Goal: Task Accomplishment & Management: Manage account settings

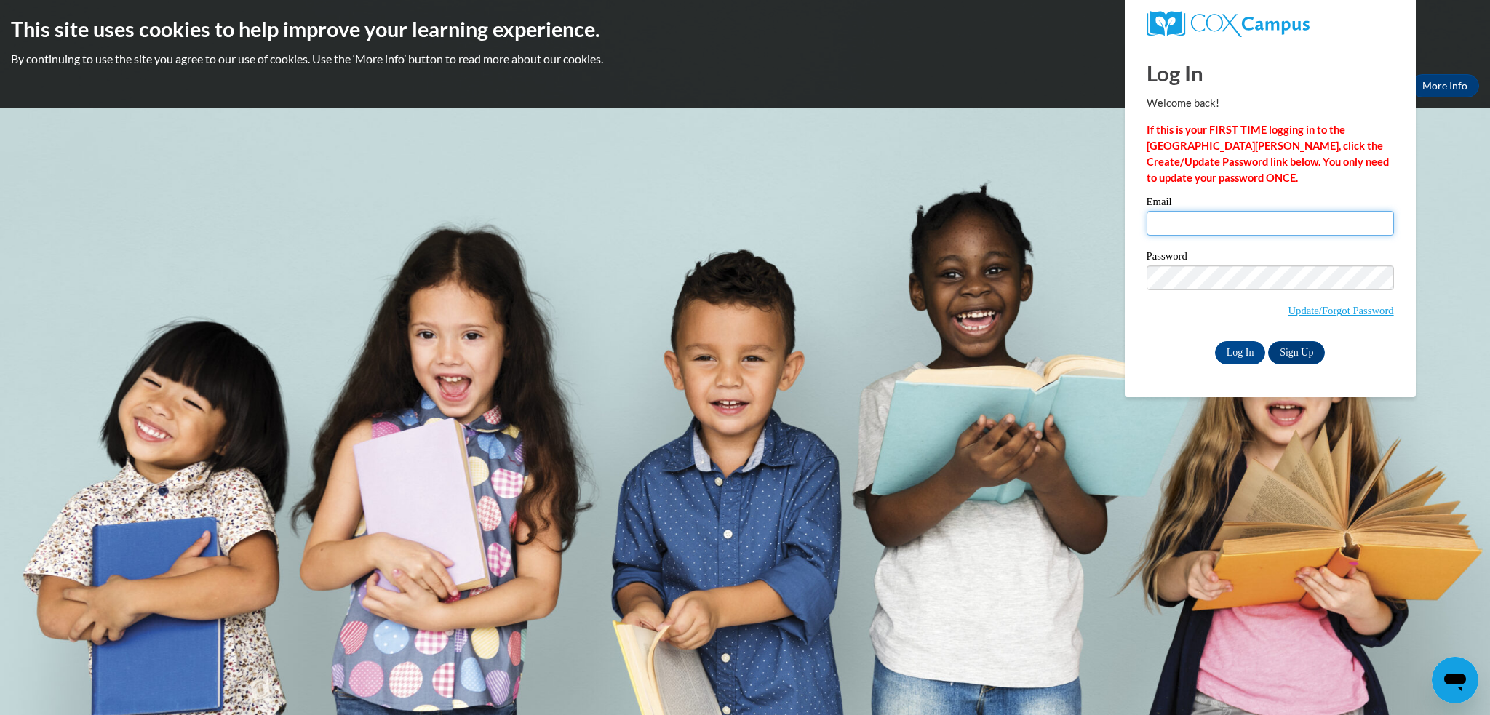
type input "[EMAIL_ADDRESS][DOMAIN_NAME]"
click at [1416, 323] on body "This site uses cookies to help improve your learning experience. By continuing …" at bounding box center [745, 357] width 1490 height 715
type input "[EMAIL_ADDRESS][DOMAIN_NAME]"
click at [1437, 317] on body "This site uses cookies to help improve your learning experience. By continuing …" at bounding box center [745, 357] width 1490 height 715
click at [1427, 297] on body "This site uses cookies to help improve your learning experience. By continuing …" at bounding box center [745, 357] width 1490 height 715
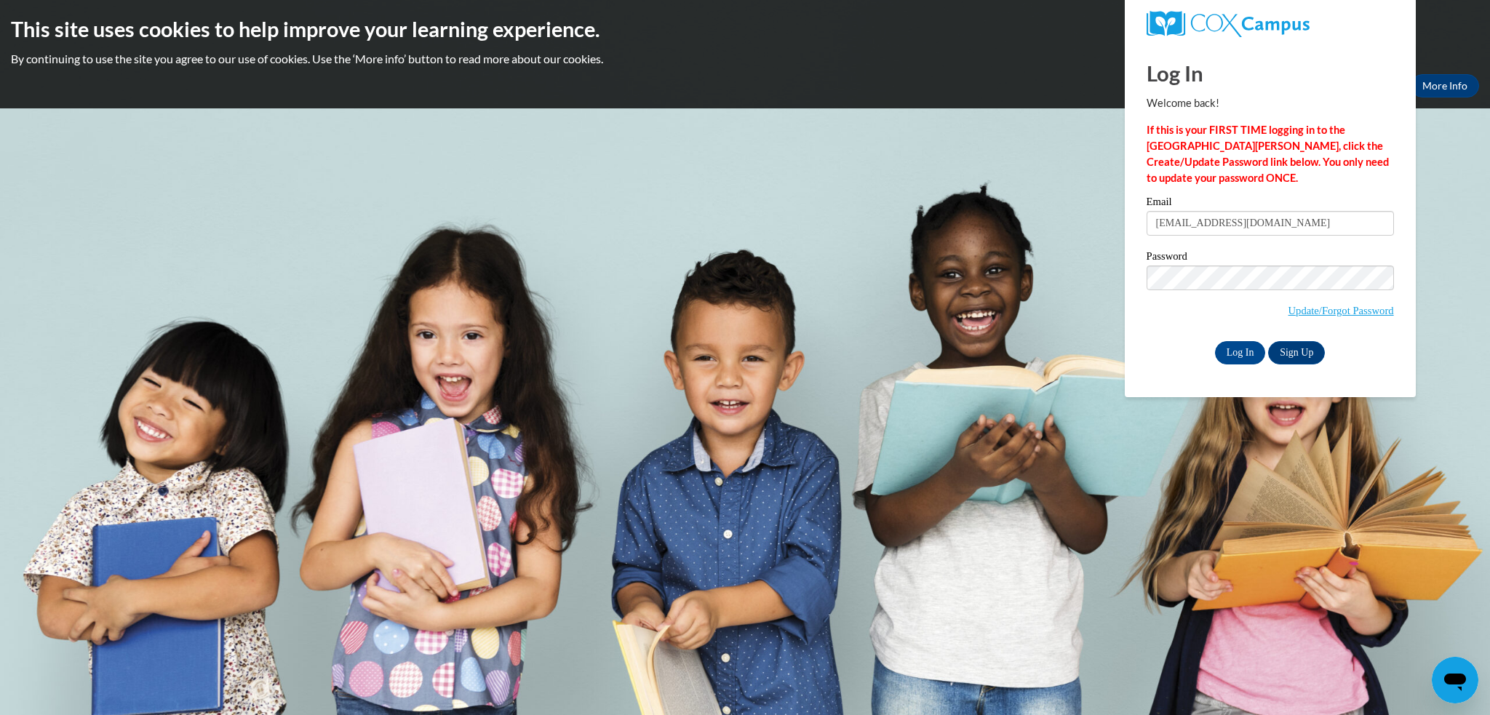
click at [309, 39] on h2 "This site uses cookies to help improve your learning experience." at bounding box center [745, 29] width 1469 height 29
click at [1241, 351] on input "Log In" at bounding box center [1240, 352] width 51 height 23
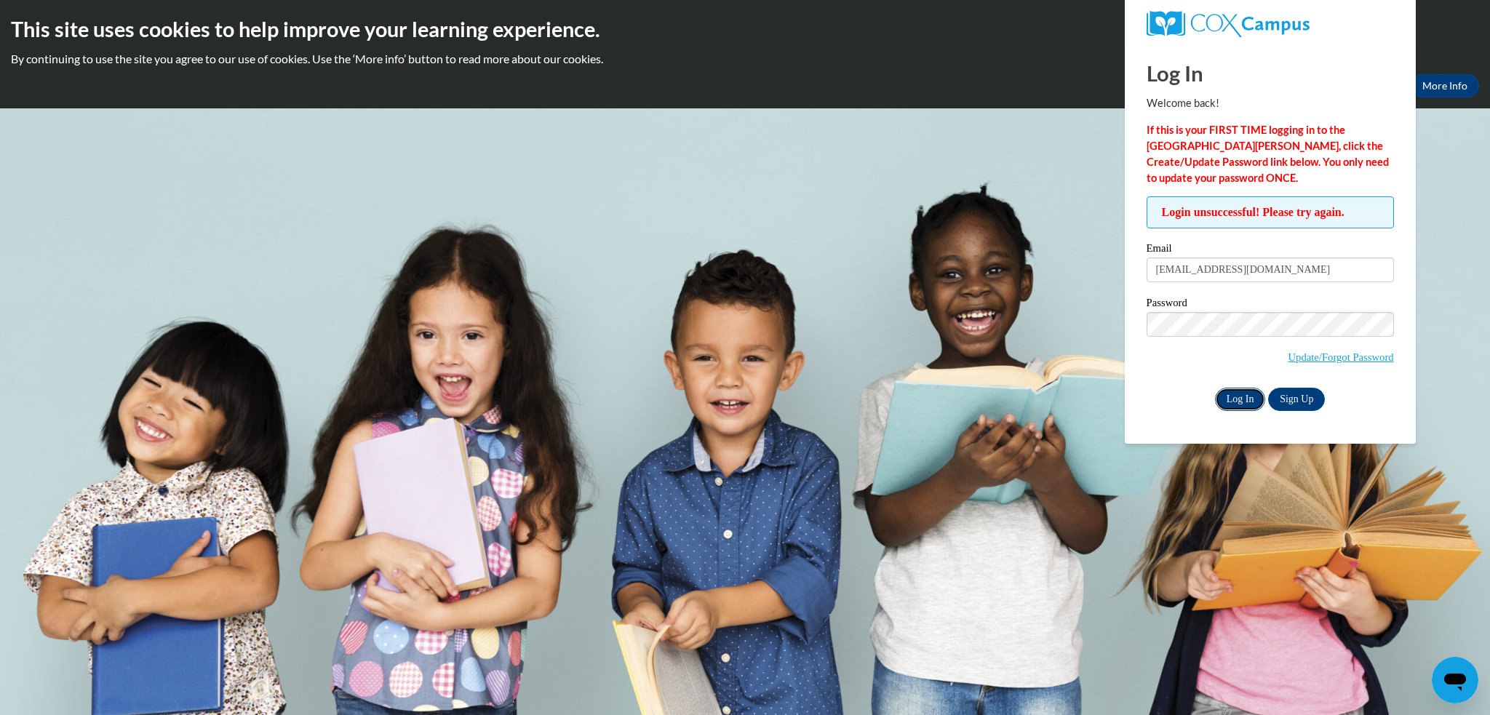
click at [1245, 399] on input "Log In" at bounding box center [1240, 399] width 51 height 23
click at [1309, 403] on link "Sign Up" at bounding box center [1296, 399] width 57 height 23
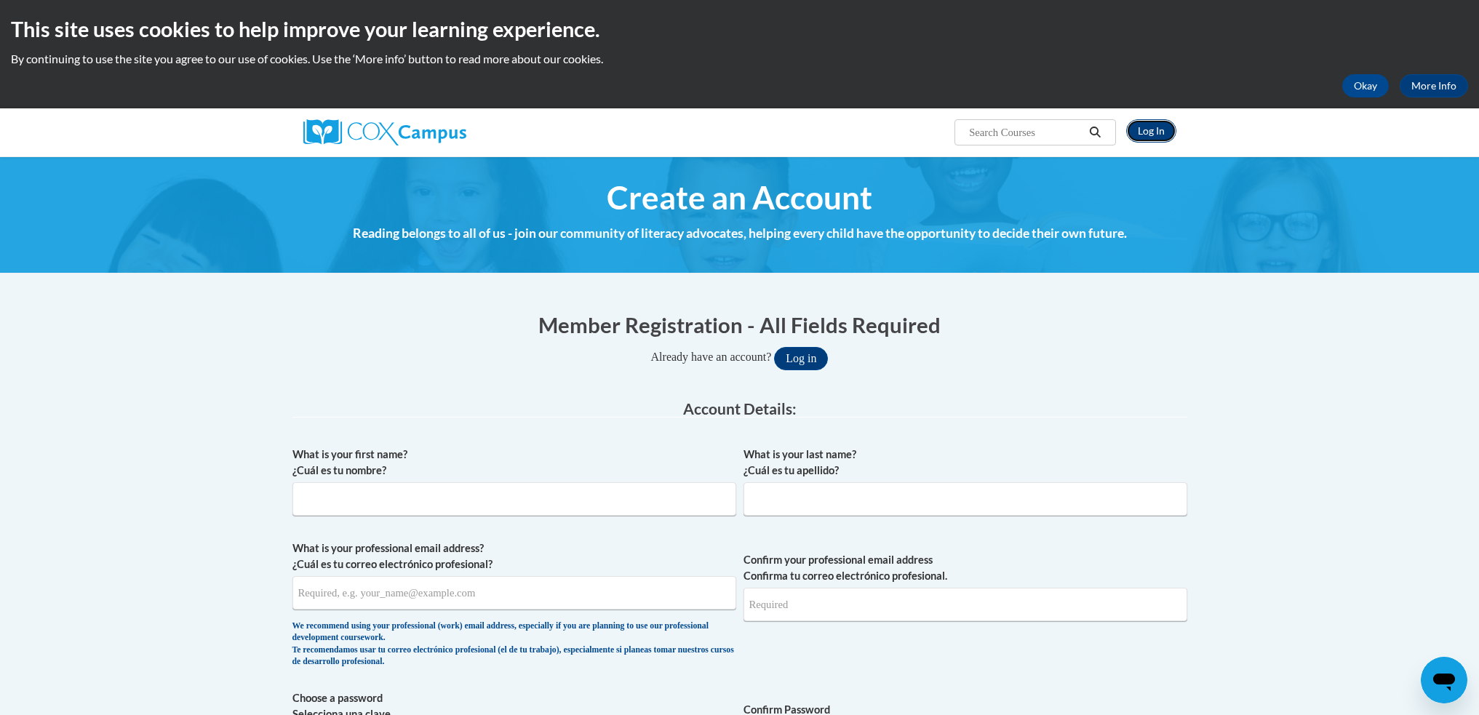
click at [1155, 137] on link "Log In" at bounding box center [1152, 130] width 50 height 23
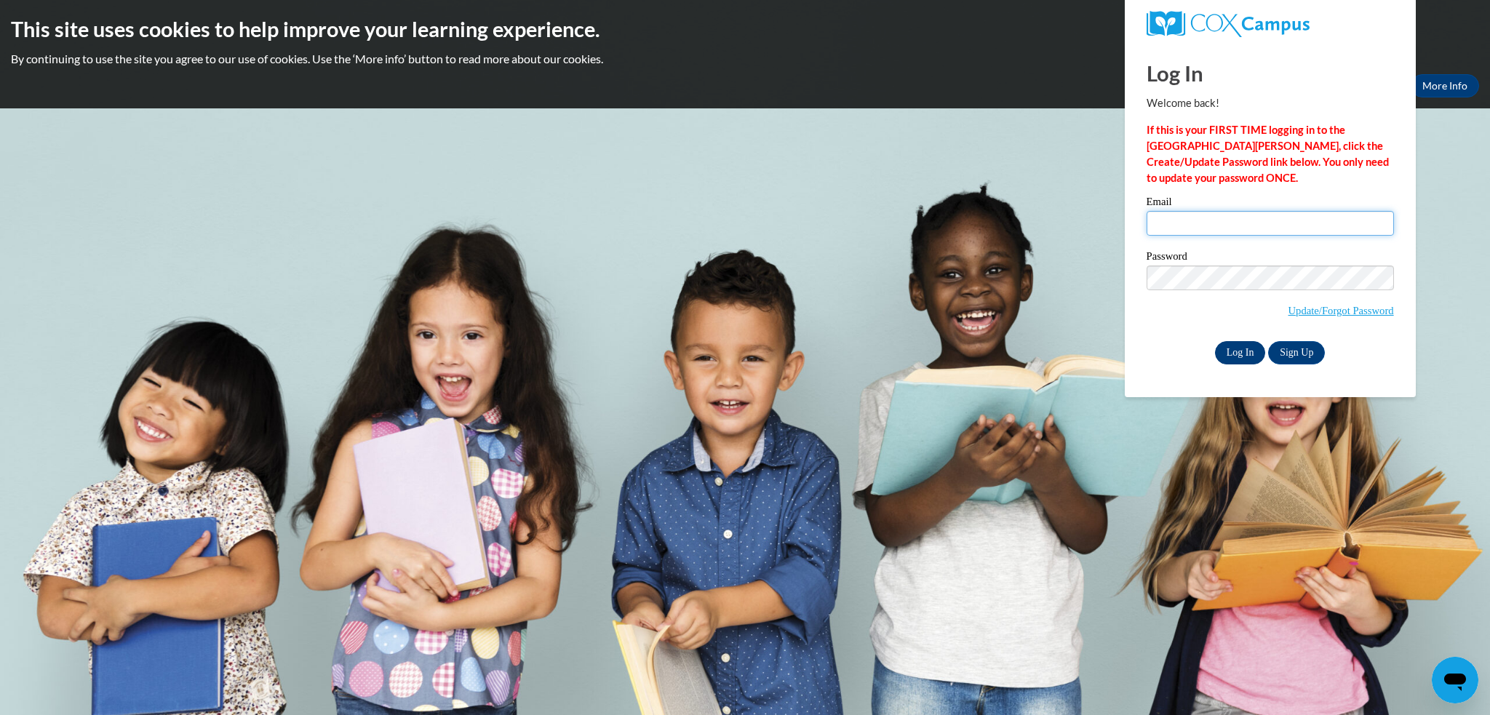
type input "mwaech@grafton.k12.wi.us"
click at [1229, 354] on input "Log In" at bounding box center [1240, 352] width 51 height 23
type input "mwaech@grafton.k12.wi.us"
click at [1225, 353] on input "Log In" at bounding box center [1240, 352] width 51 height 23
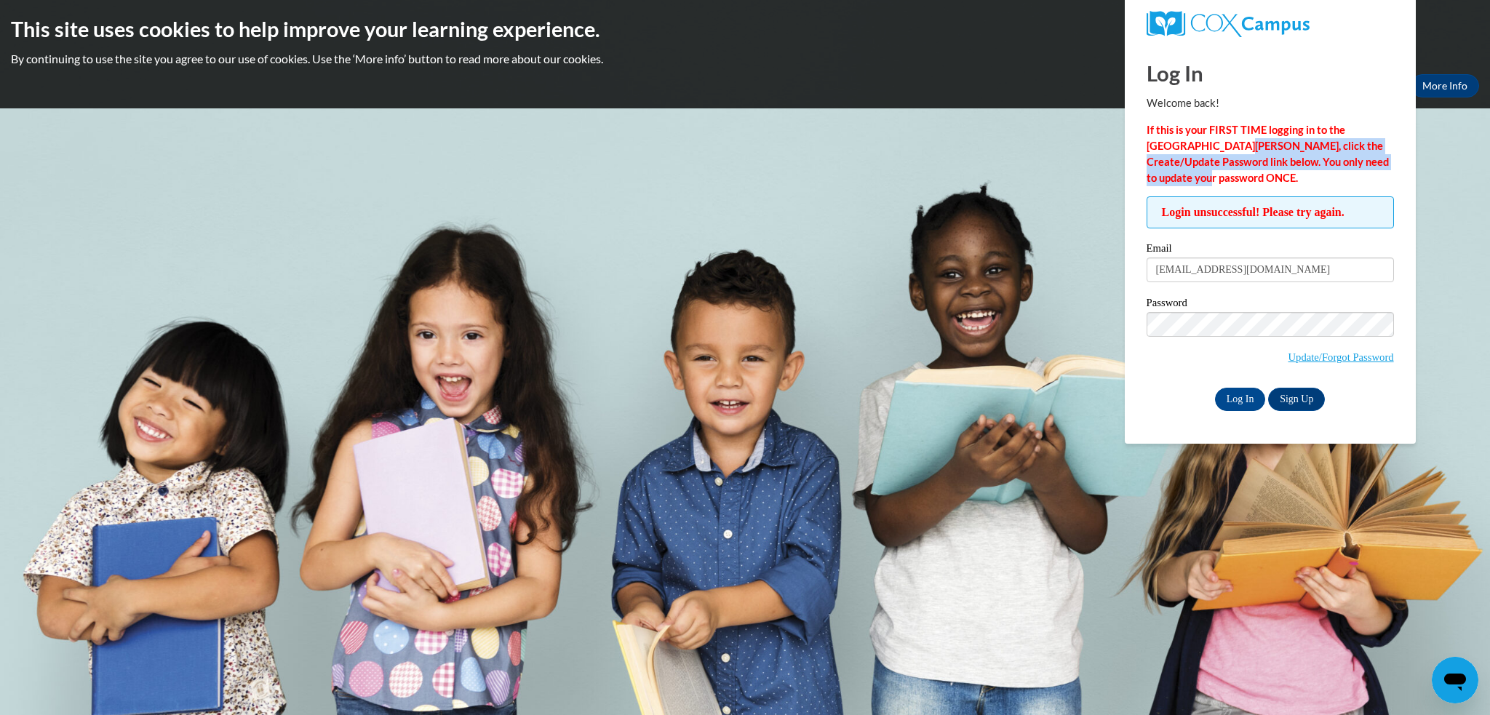
drag, startPoint x: 1195, startPoint y: 149, endPoint x: 1201, endPoint y: 181, distance: 32.7
click at [1201, 181] on p "If this is your FIRST TIME logging in to the [GEOGRAPHIC_DATA][PERSON_NAME], cl…" at bounding box center [1270, 154] width 247 height 64
click at [1201, 181] on p "If this is your FIRST TIME logging in to the NEW Cox Campus, click the Create/U…" at bounding box center [1270, 154] width 247 height 64
drag, startPoint x: 1185, startPoint y: 213, endPoint x: 1285, endPoint y: 215, distance: 99.7
click at [1285, 215] on span "Login unsuccessful! Please try again." at bounding box center [1270, 212] width 247 height 32
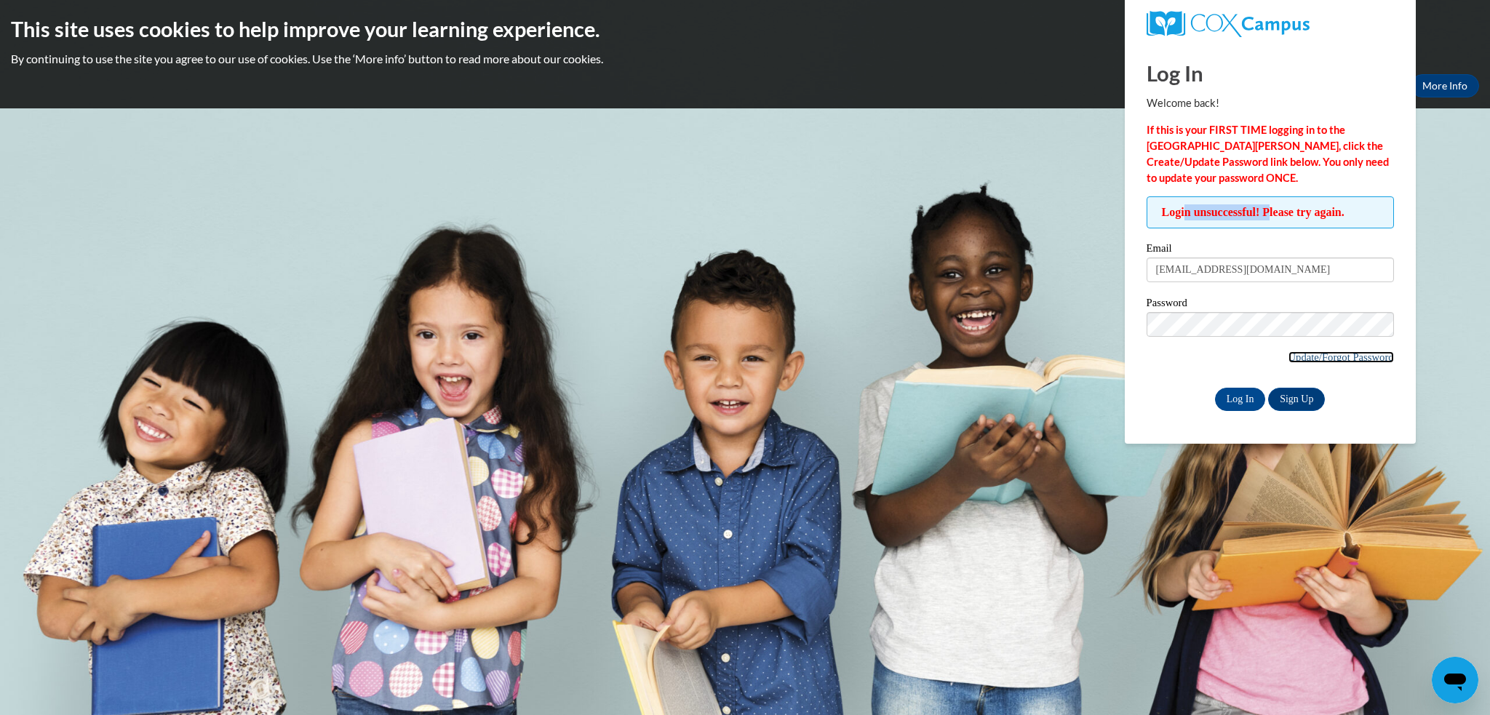
click at [1328, 359] on link "Update/Forgot Password" at bounding box center [1342, 357] width 106 height 12
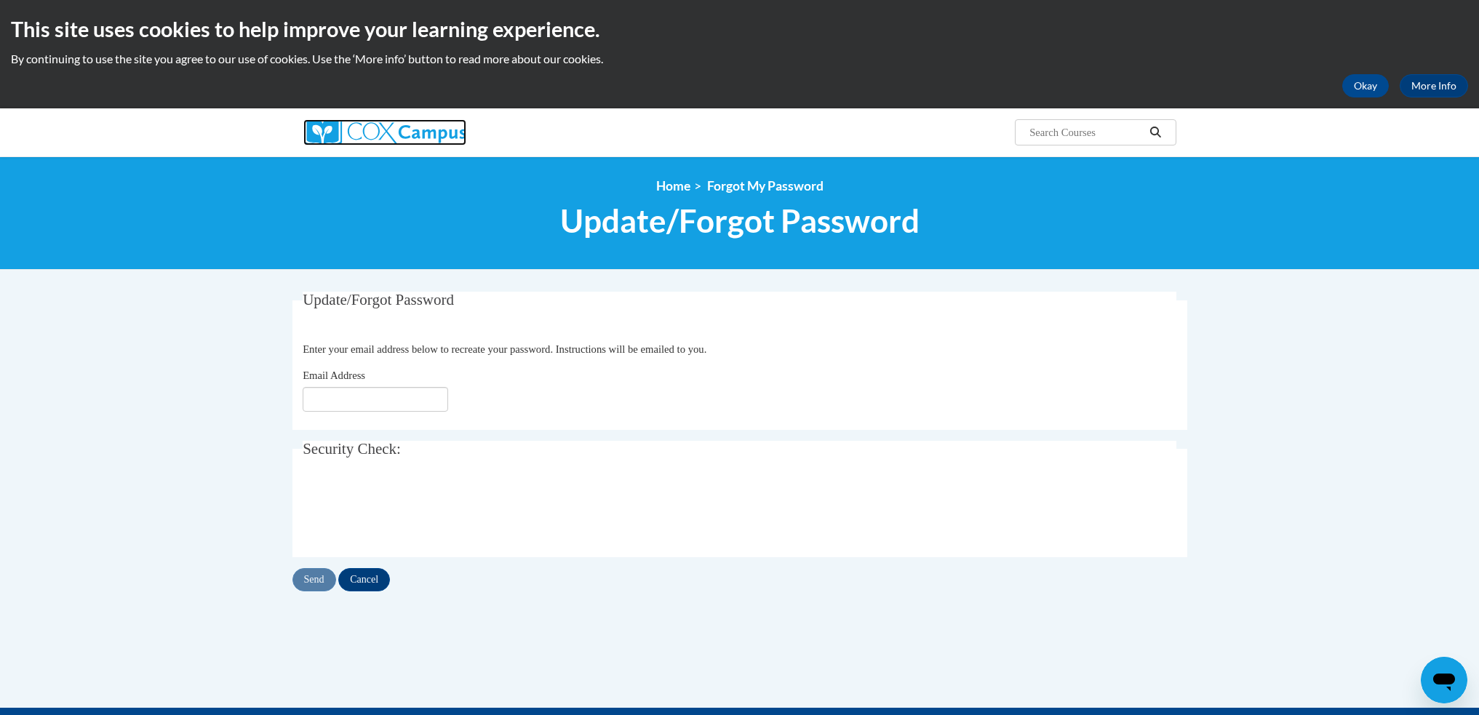
click at [402, 130] on img at bounding box center [384, 132] width 163 height 26
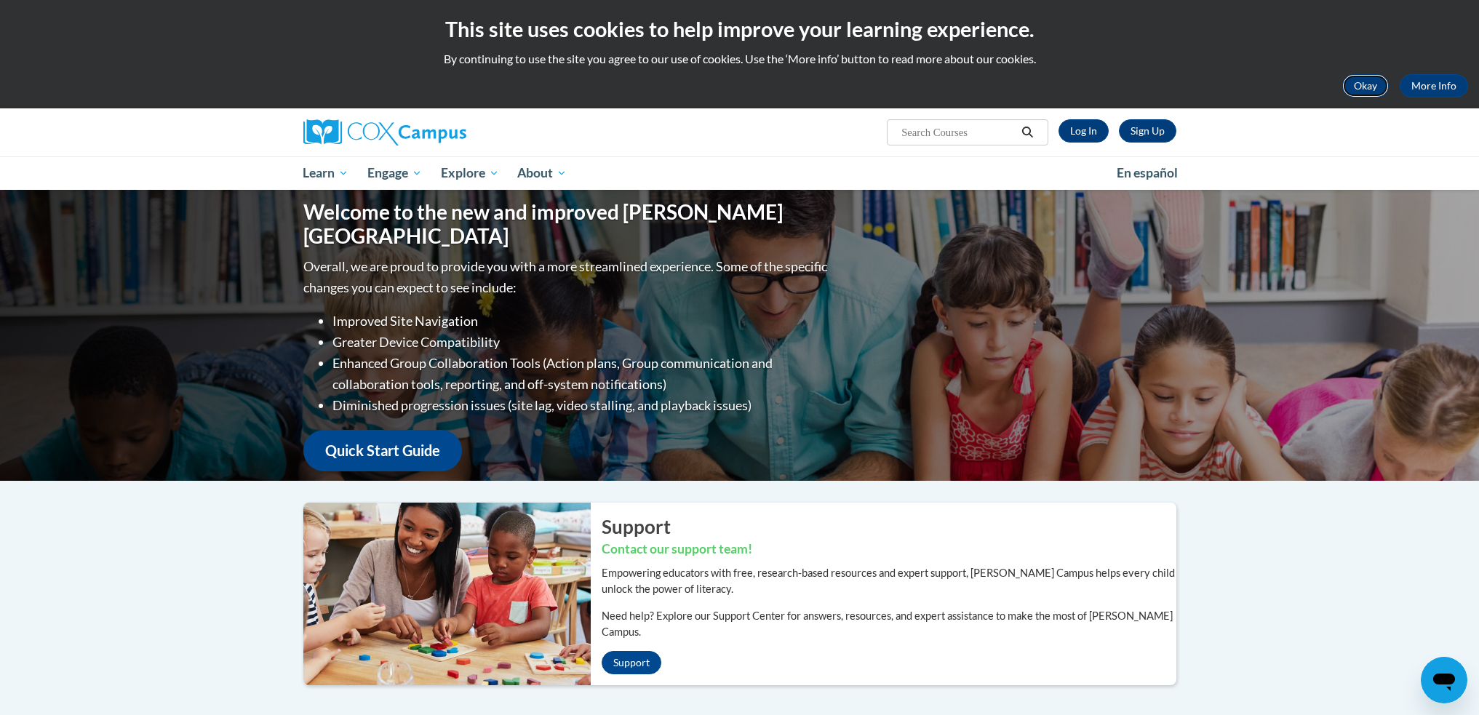
click at [1370, 84] on button "Okay" at bounding box center [1366, 85] width 47 height 23
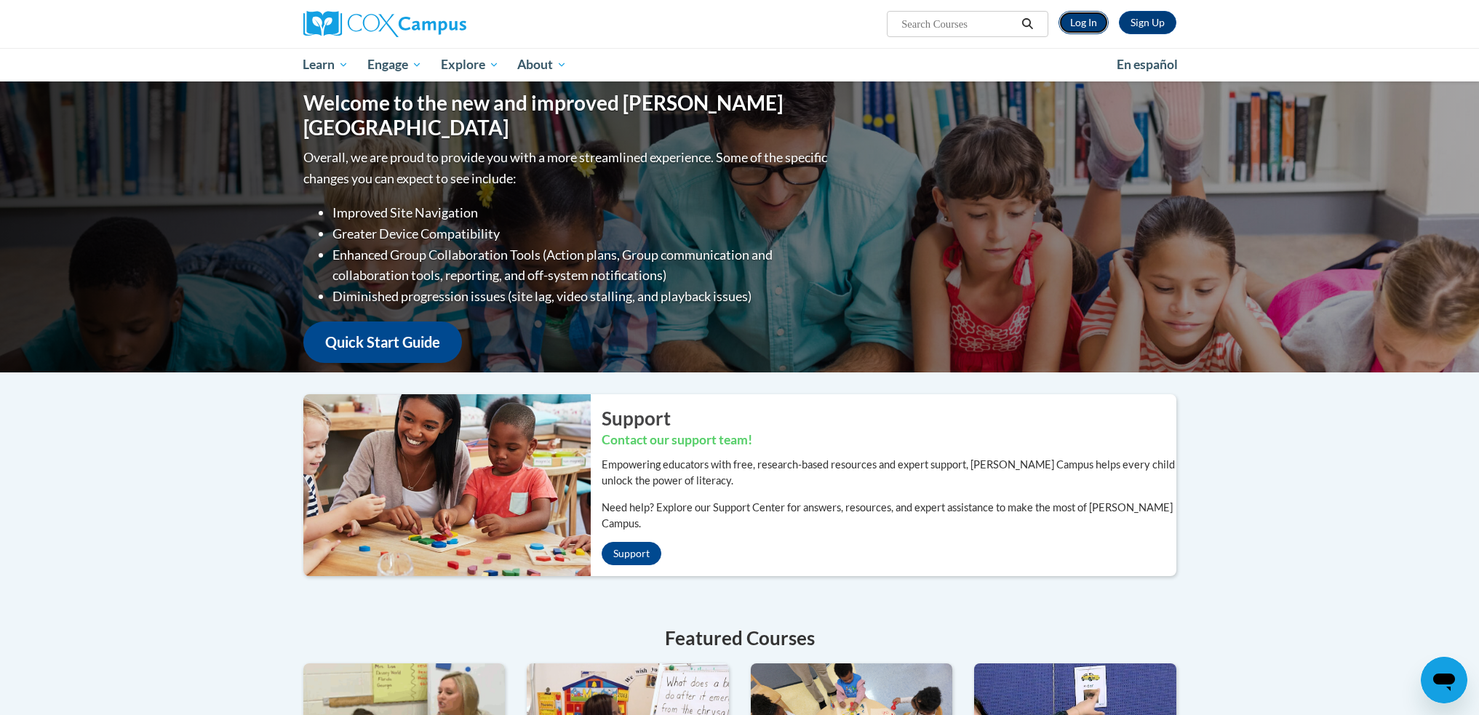
click at [1082, 26] on link "Log In" at bounding box center [1084, 22] width 50 height 23
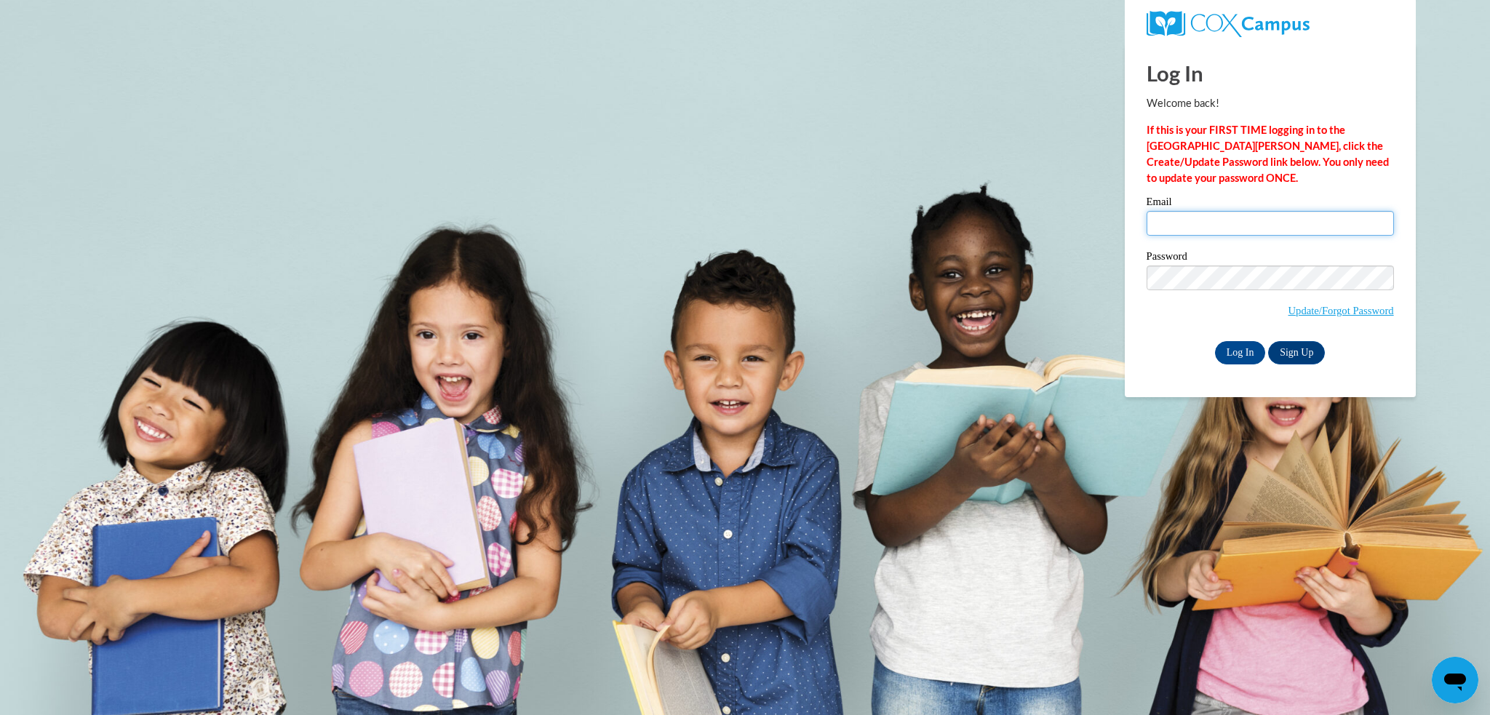
type input "mwaech@grafton.k12.wi.us"
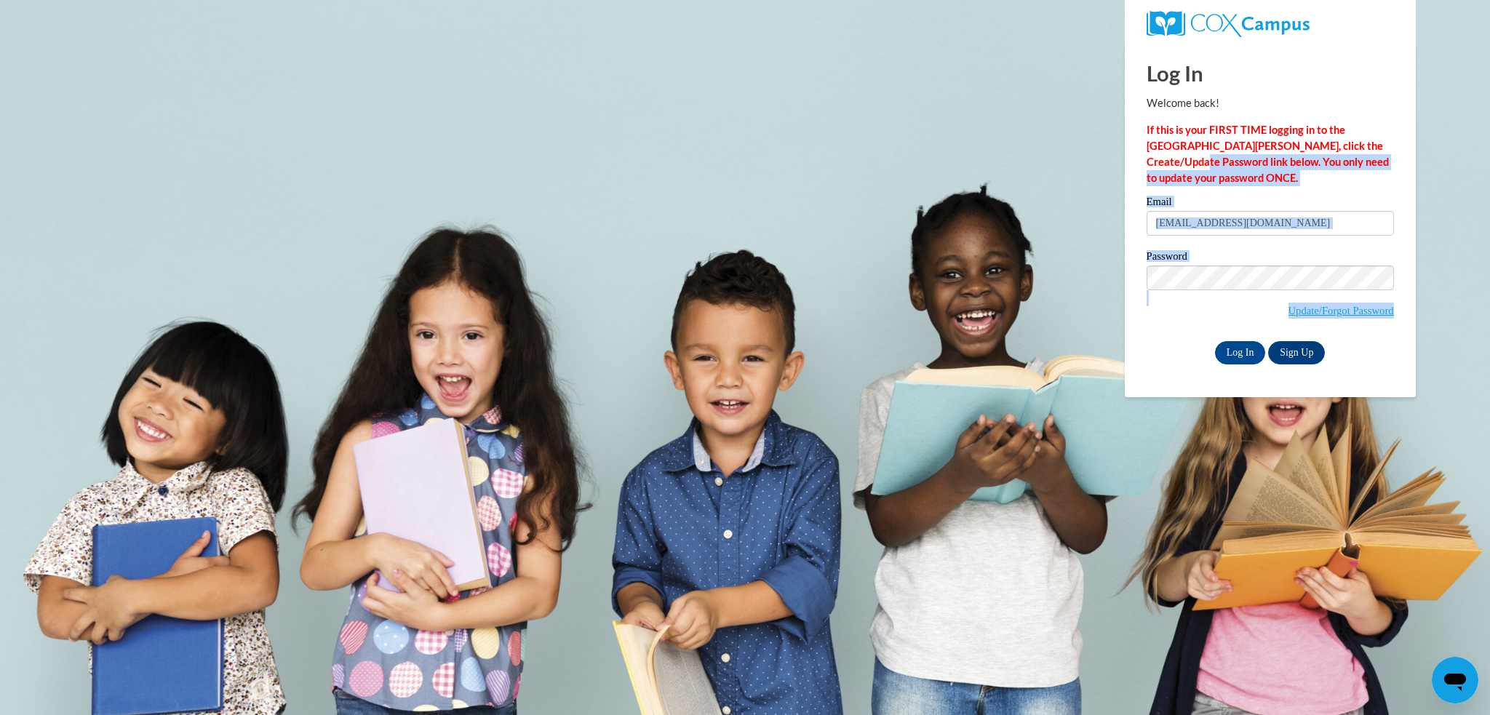
drag, startPoint x: 1489, startPoint y: 147, endPoint x: 1485, endPoint y: 313, distance: 166.0
click at [1487, 313] on body "Log In Welcome back! If this is your FIRST TIME logging in to the NEW Cox Campu…" at bounding box center [745, 357] width 1490 height 715
click at [847, 282] on body "Log In Welcome back! If this is your FIRST TIME logging in to the NEW Cox Campu…" at bounding box center [745, 357] width 1490 height 715
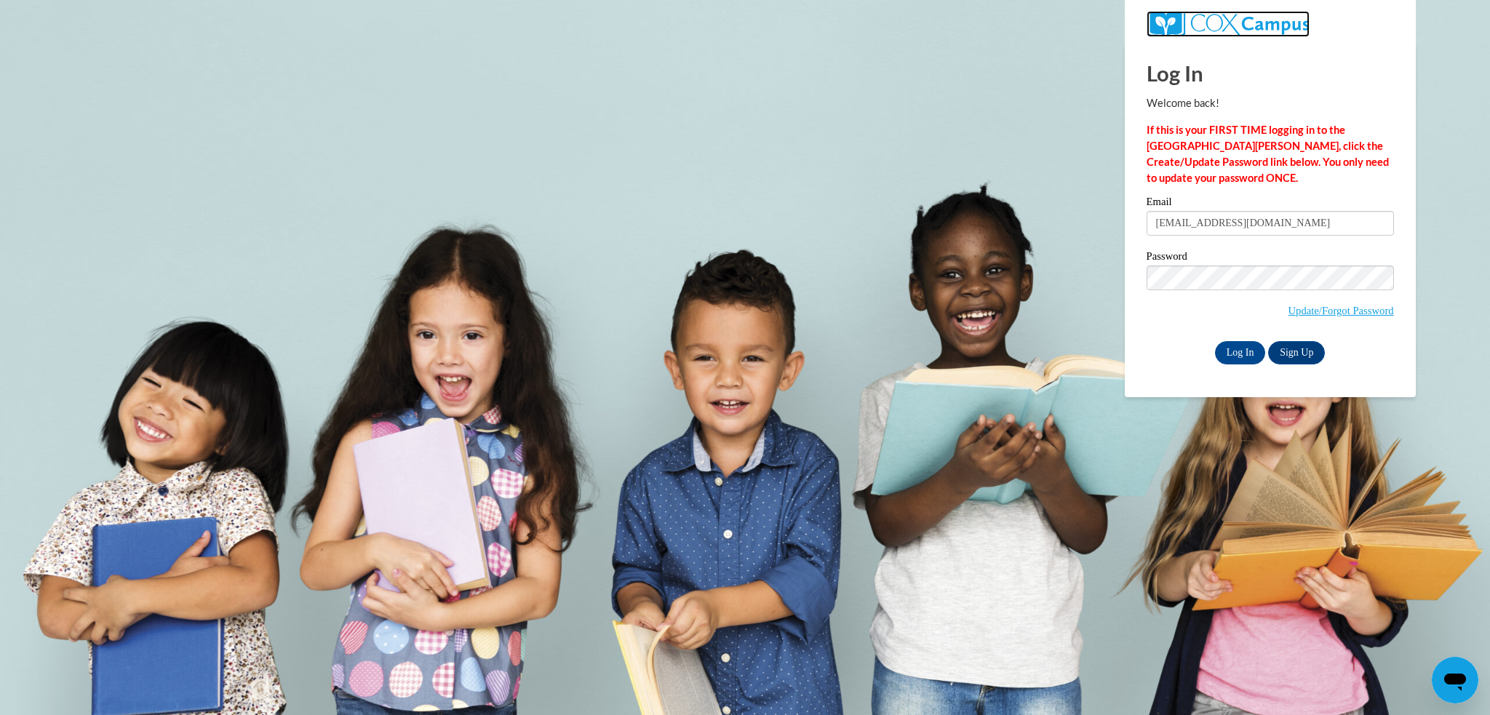
click at [1228, 29] on img at bounding box center [1228, 24] width 163 height 26
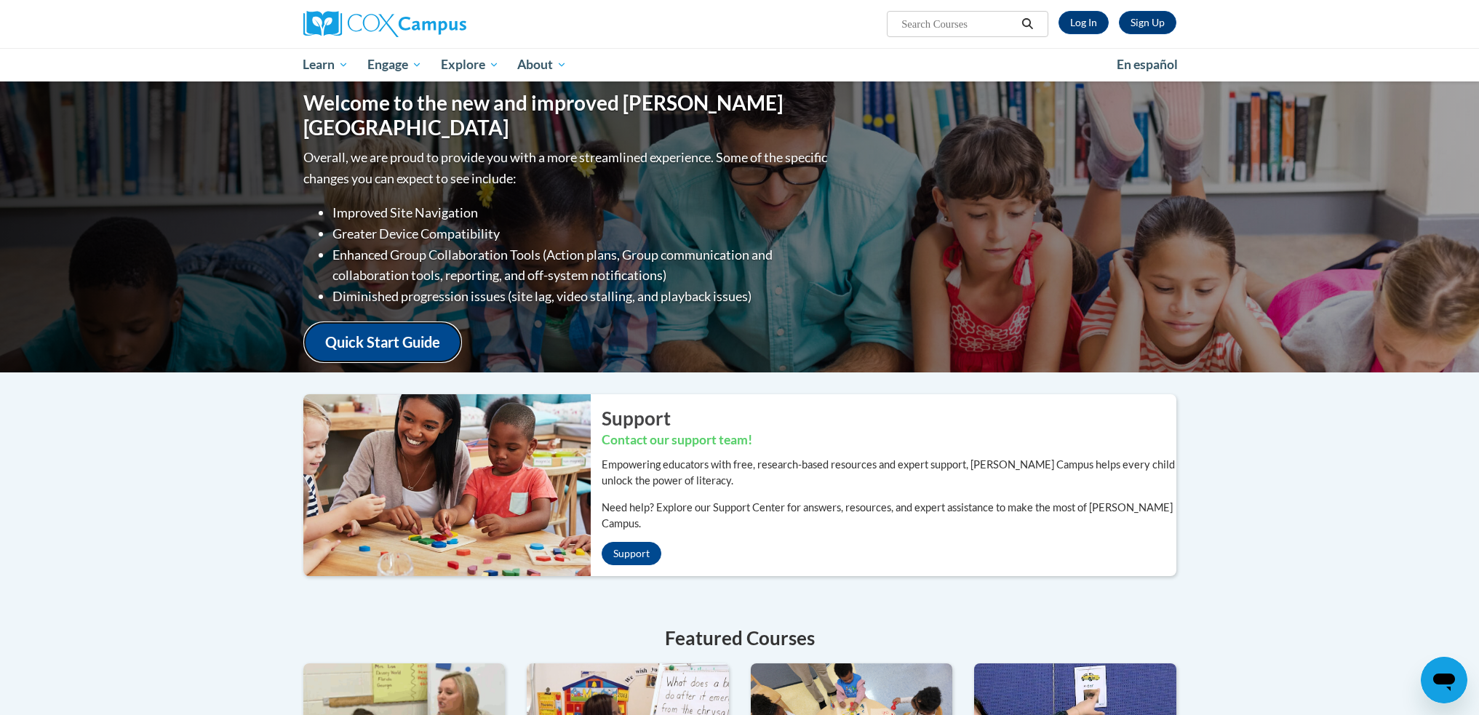
click at [370, 349] on link "Quick Start Guide" at bounding box center [382, 342] width 159 height 41
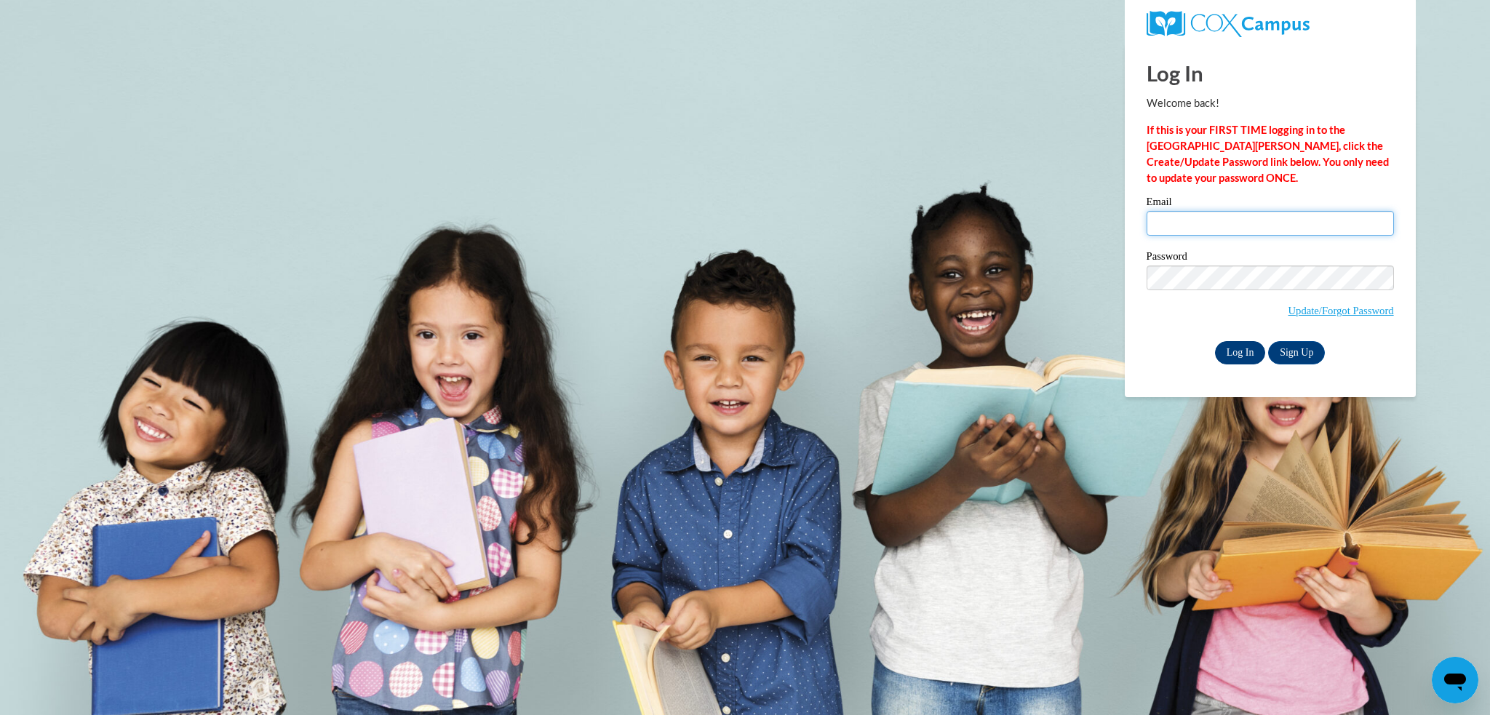
type input "[EMAIL_ADDRESS][DOMAIN_NAME]"
click at [1232, 354] on input "Log In" at bounding box center [1240, 352] width 51 height 23
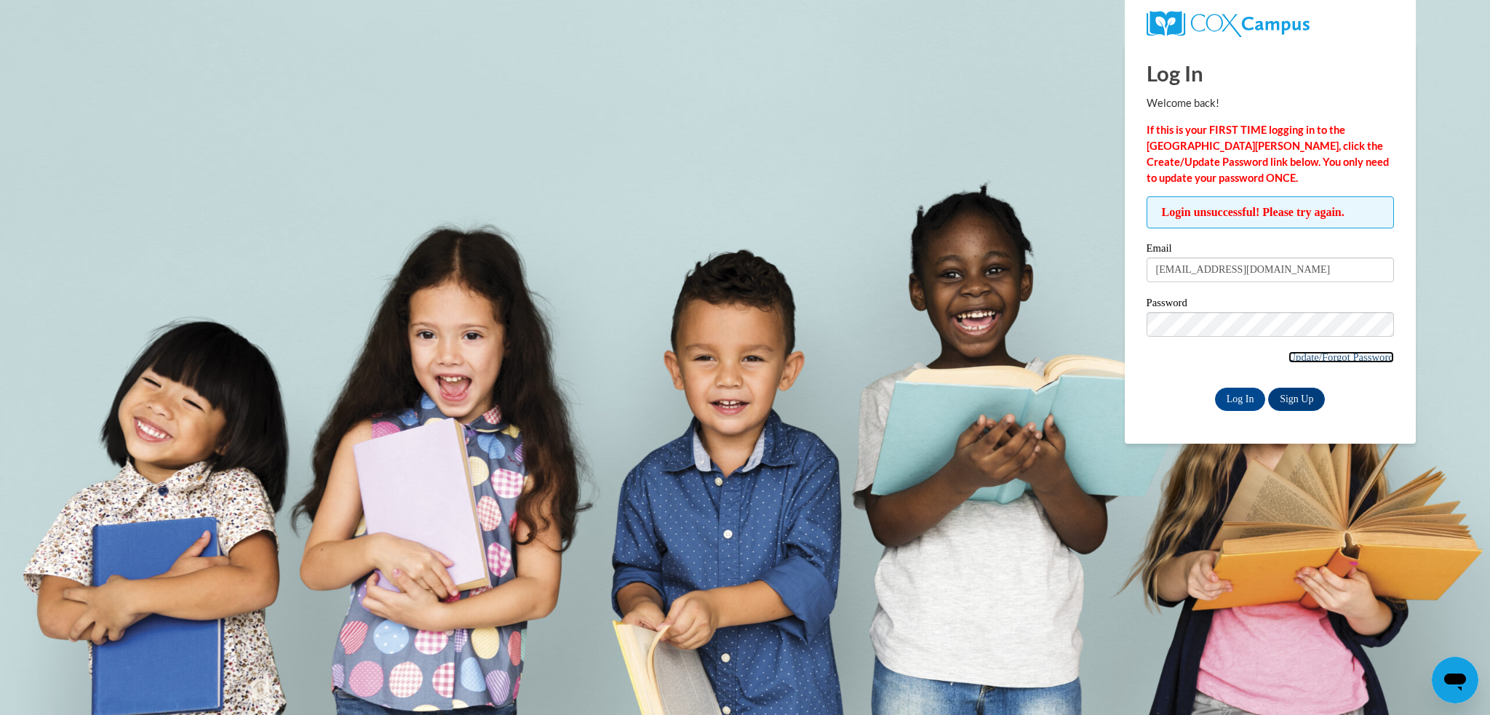
click at [1335, 362] on link "Update/Forgot Password" at bounding box center [1342, 357] width 106 height 12
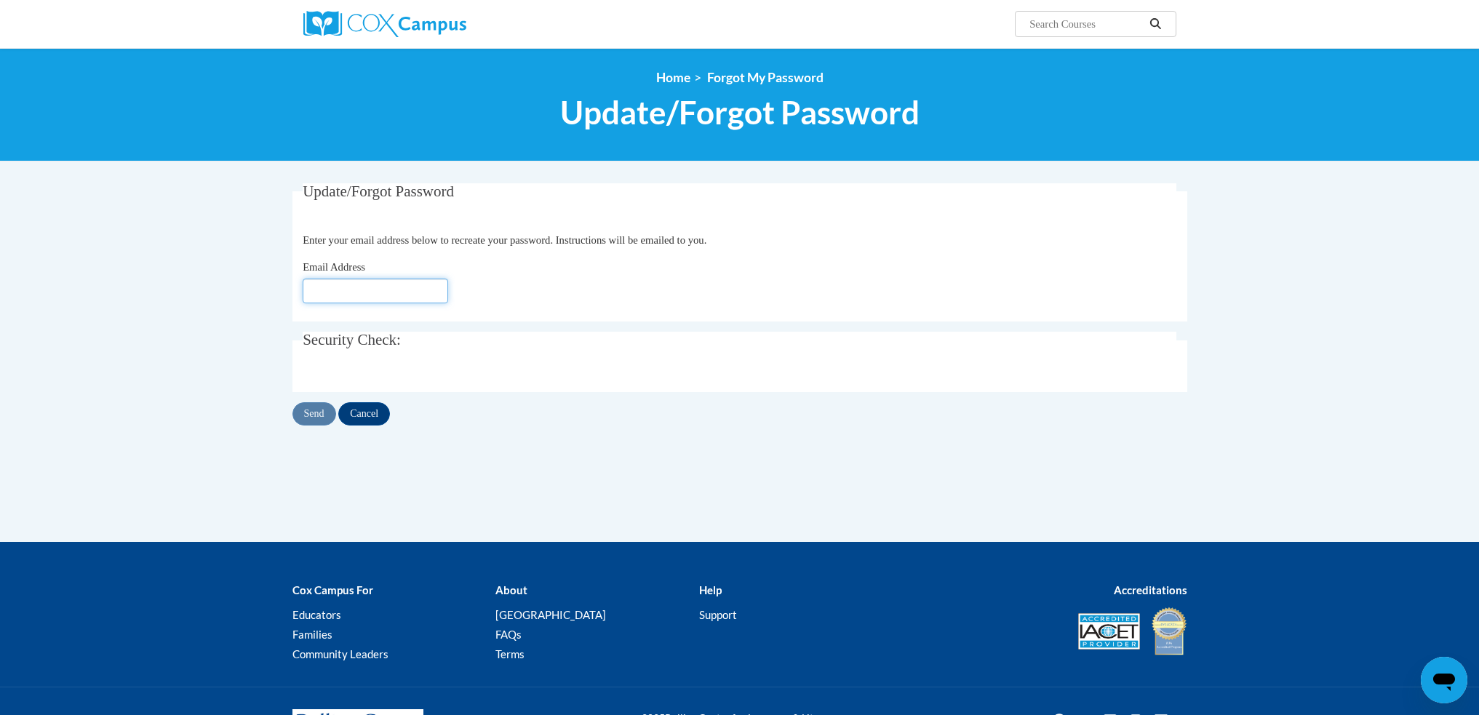
click at [357, 295] on input "Email Address" at bounding box center [376, 291] width 146 height 25
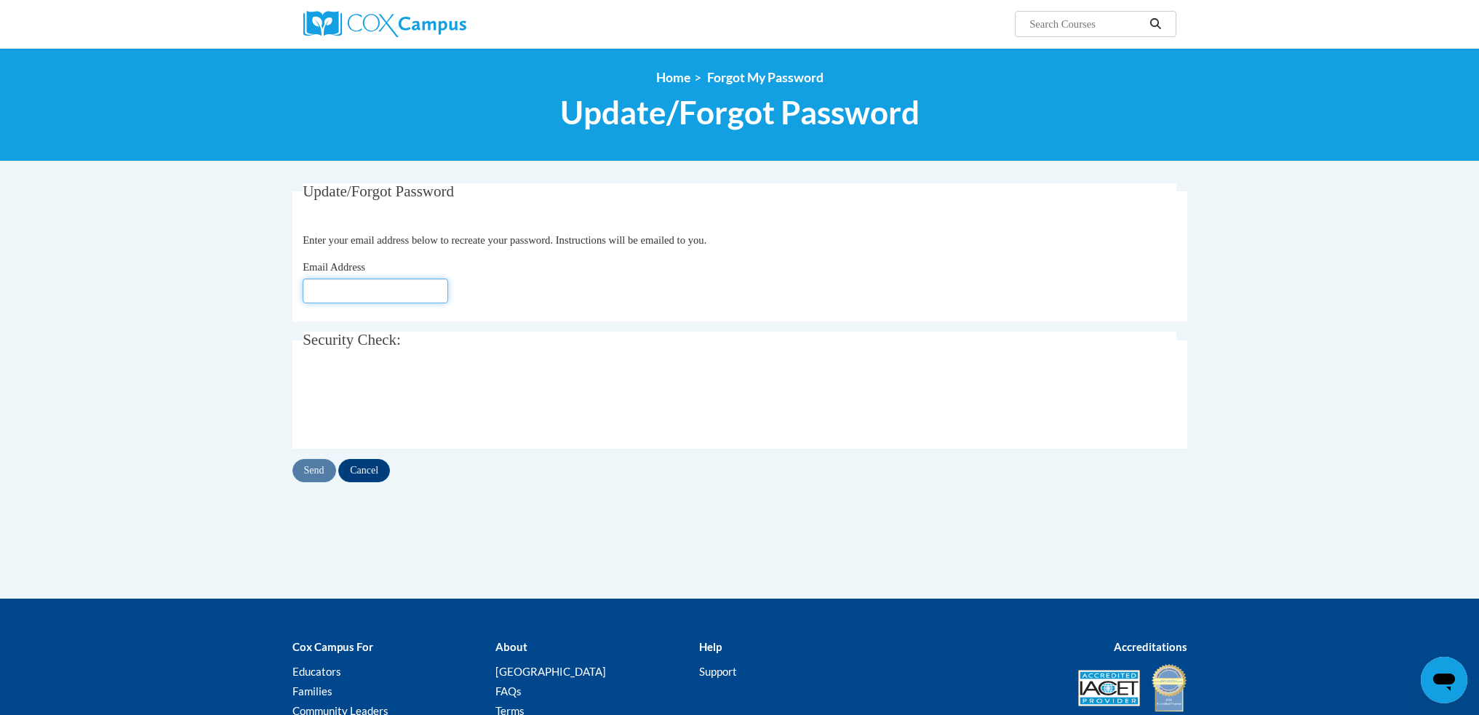
type input "[EMAIL_ADDRESS][DOMAIN_NAME]"
click at [319, 470] on input "Send" at bounding box center [315, 470] width 44 height 23
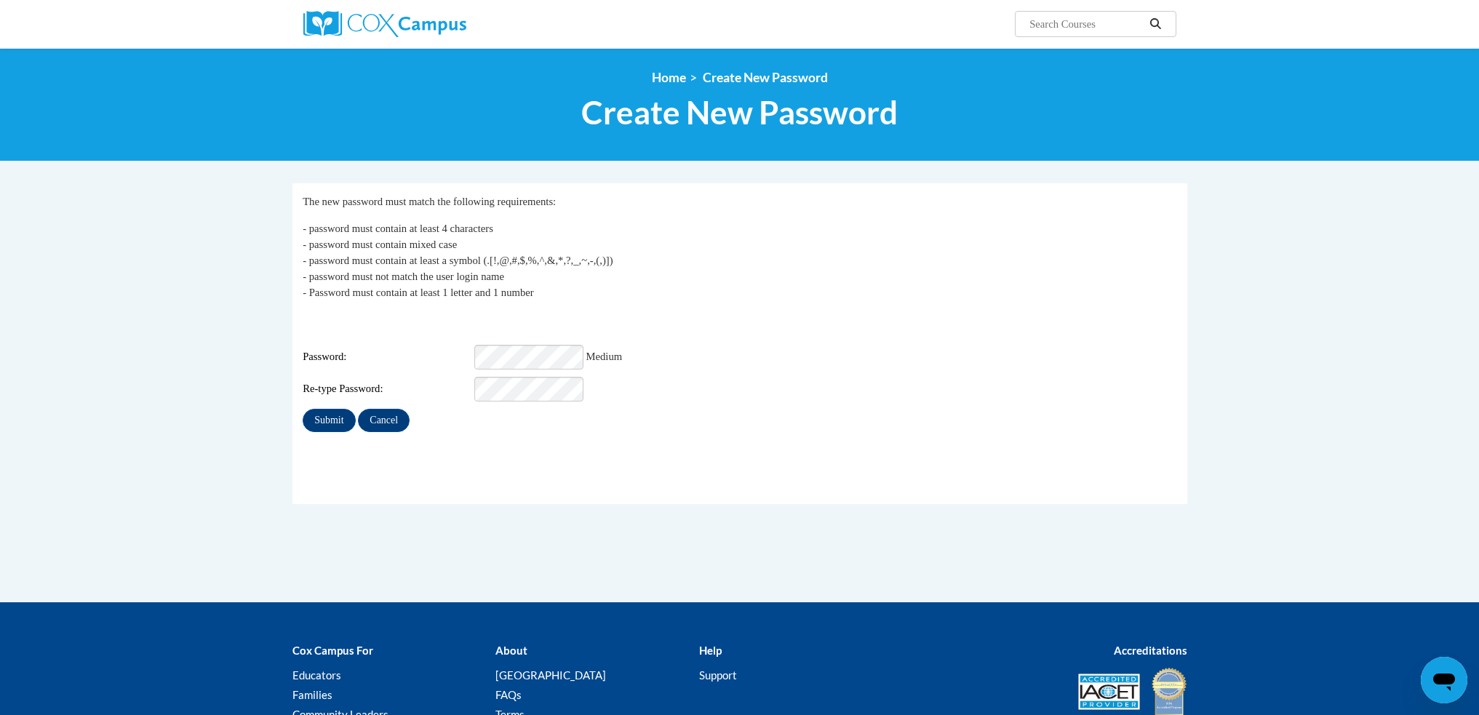
click at [449, 345] on div "Password: Medium" at bounding box center [740, 357] width 874 height 25
click at [497, 416] on div "Submit Cancel" at bounding box center [740, 420] width 874 height 23
click at [331, 412] on input "Submit" at bounding box center [329, 420] width 52 height 23
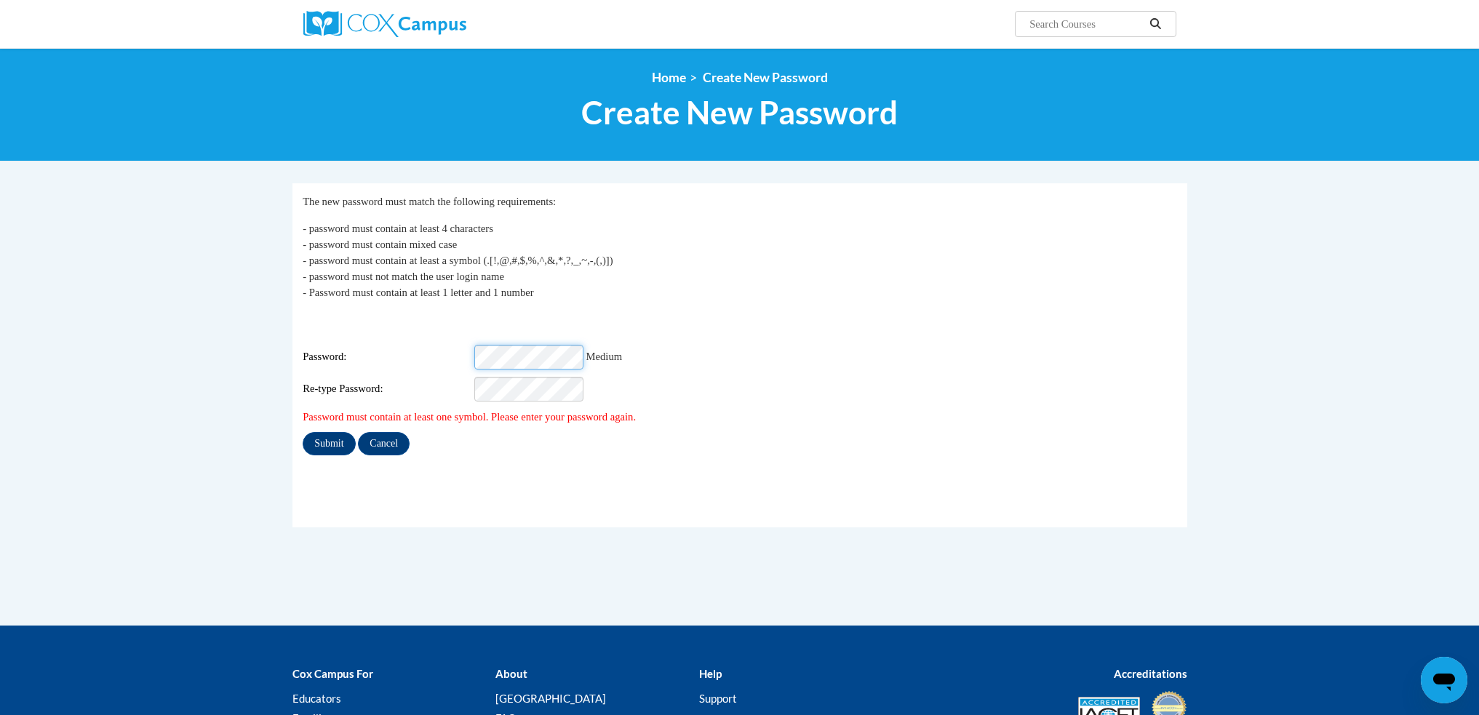
click at [303, 432] on input "Submit" at bounding box center [329, 443] width 52 height 23
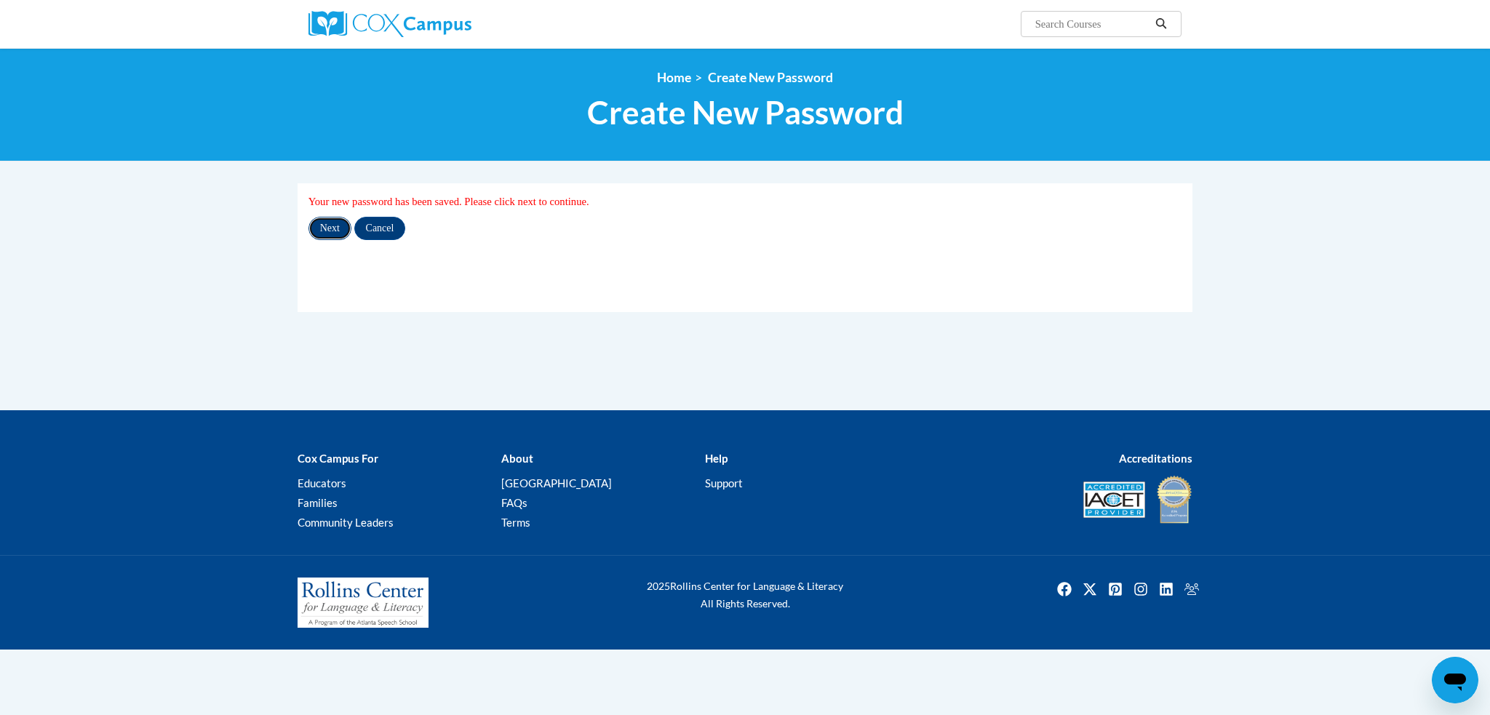
click at [325, 232] on input "Next" at bounding box center [330, 228] width 43 height 23
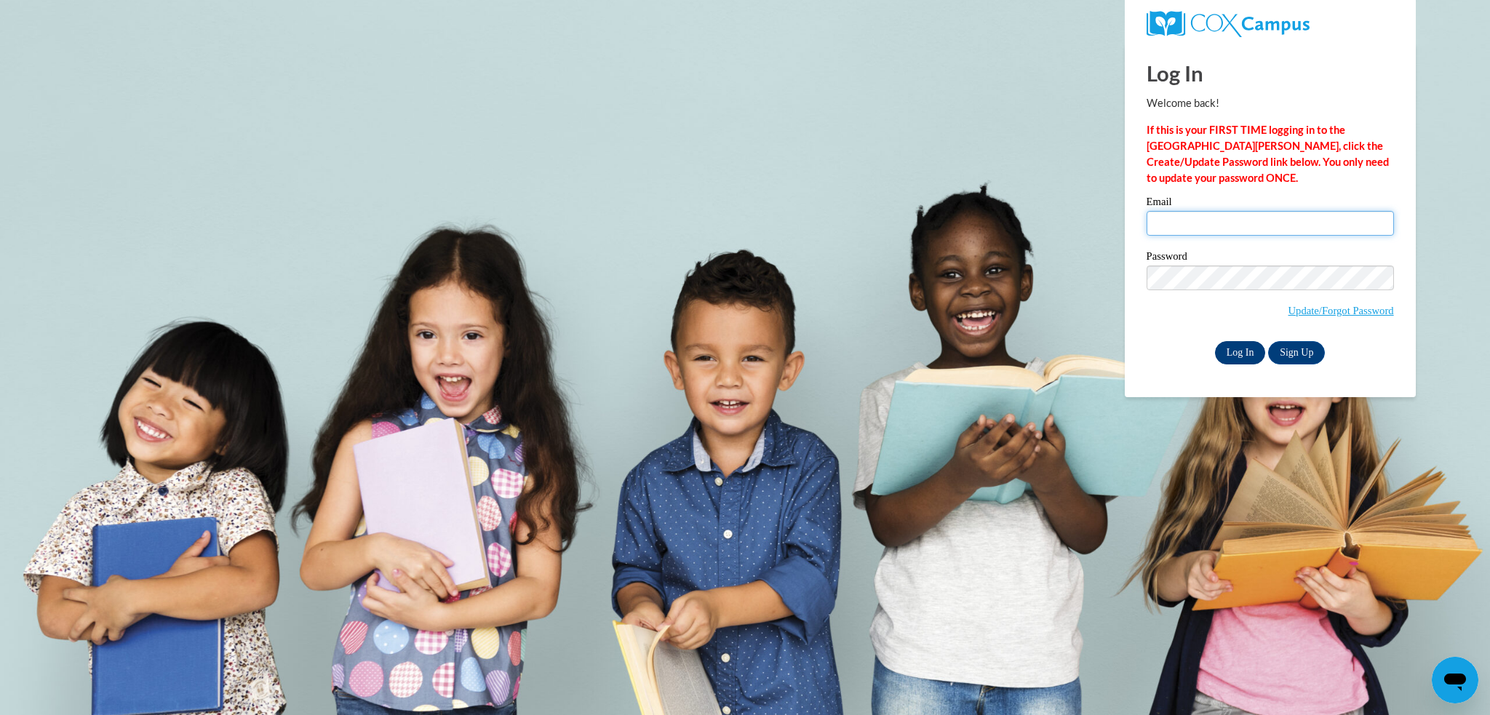
type input "mwaech@grafton.k12.wi.us"
click at [1251, 351] on input "Log In" at bounding box center [1240, 352] width 51 height 23
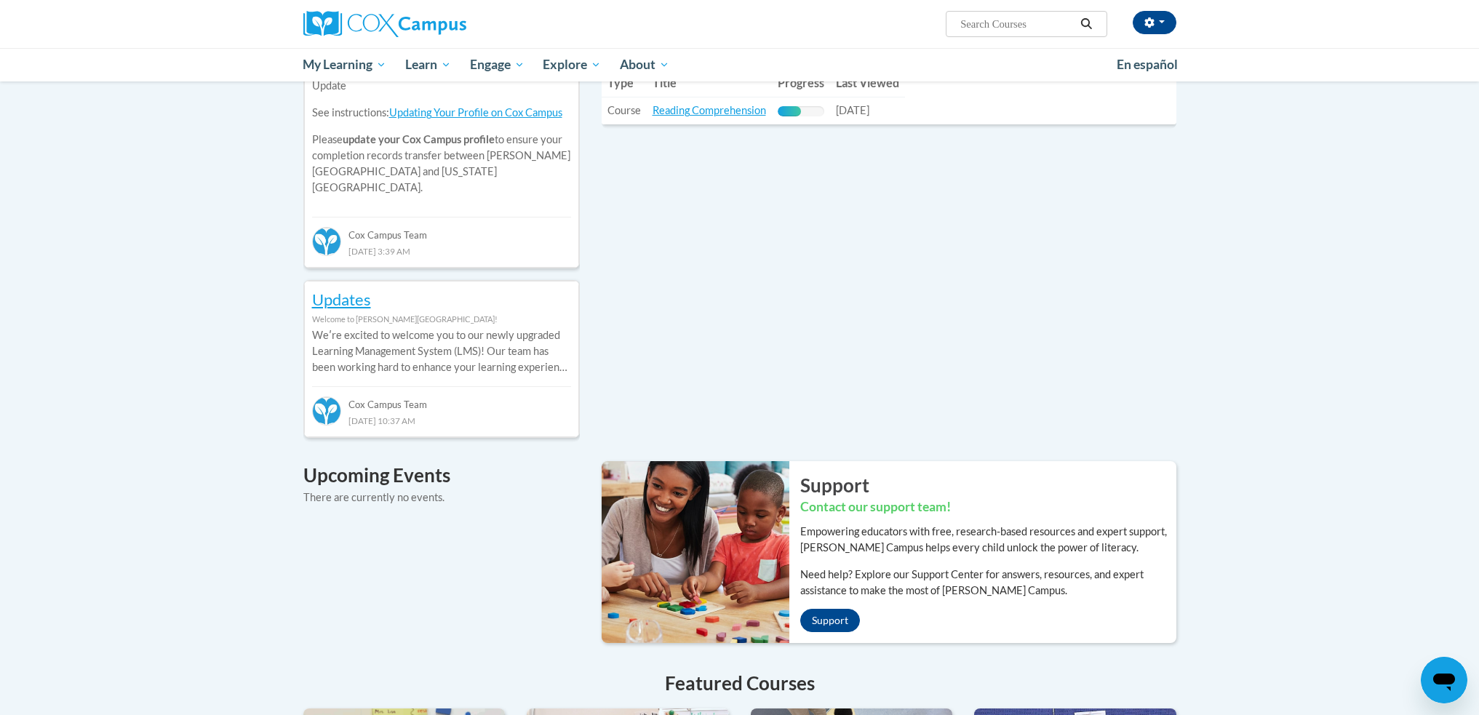
scroll to position [378, 0]
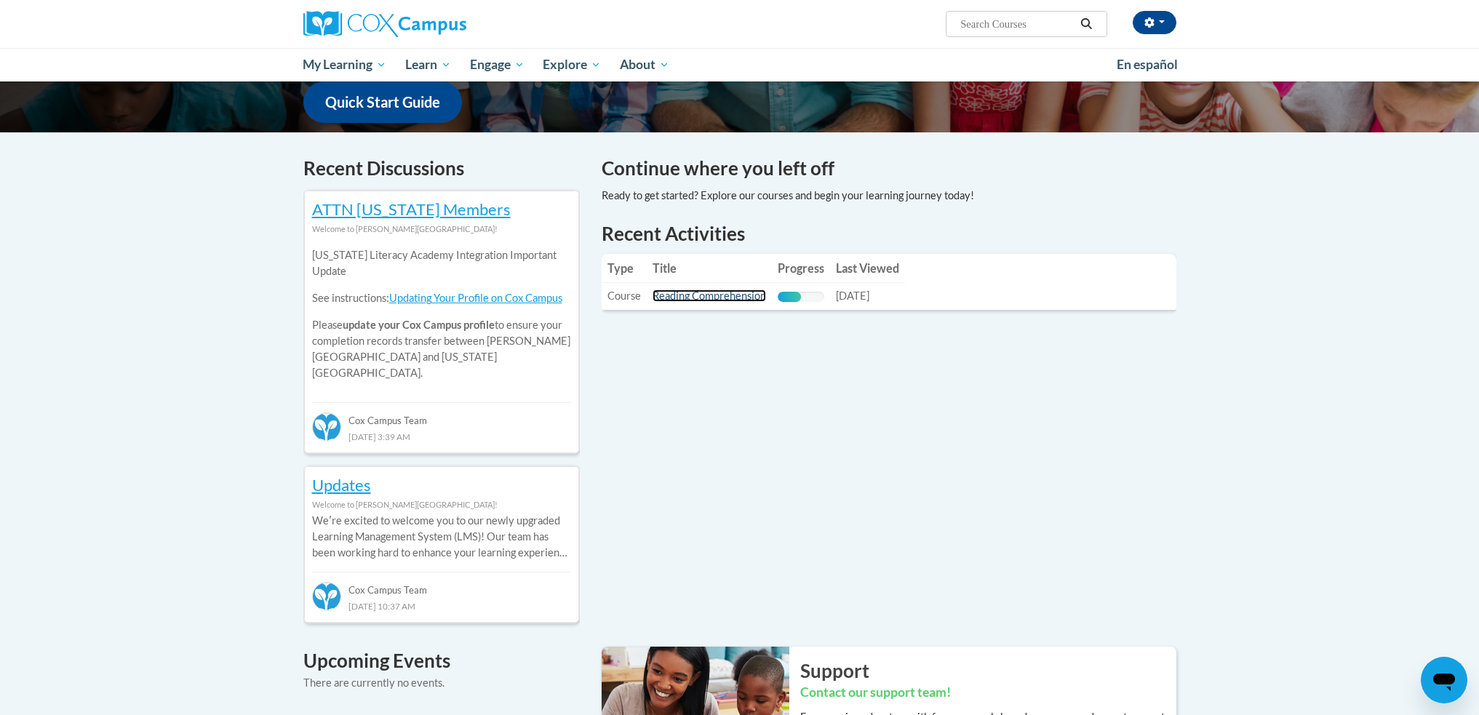
click at [705, 296] on link "Reading Comprehension" at bounding box center [710, 296] width 114 height 12
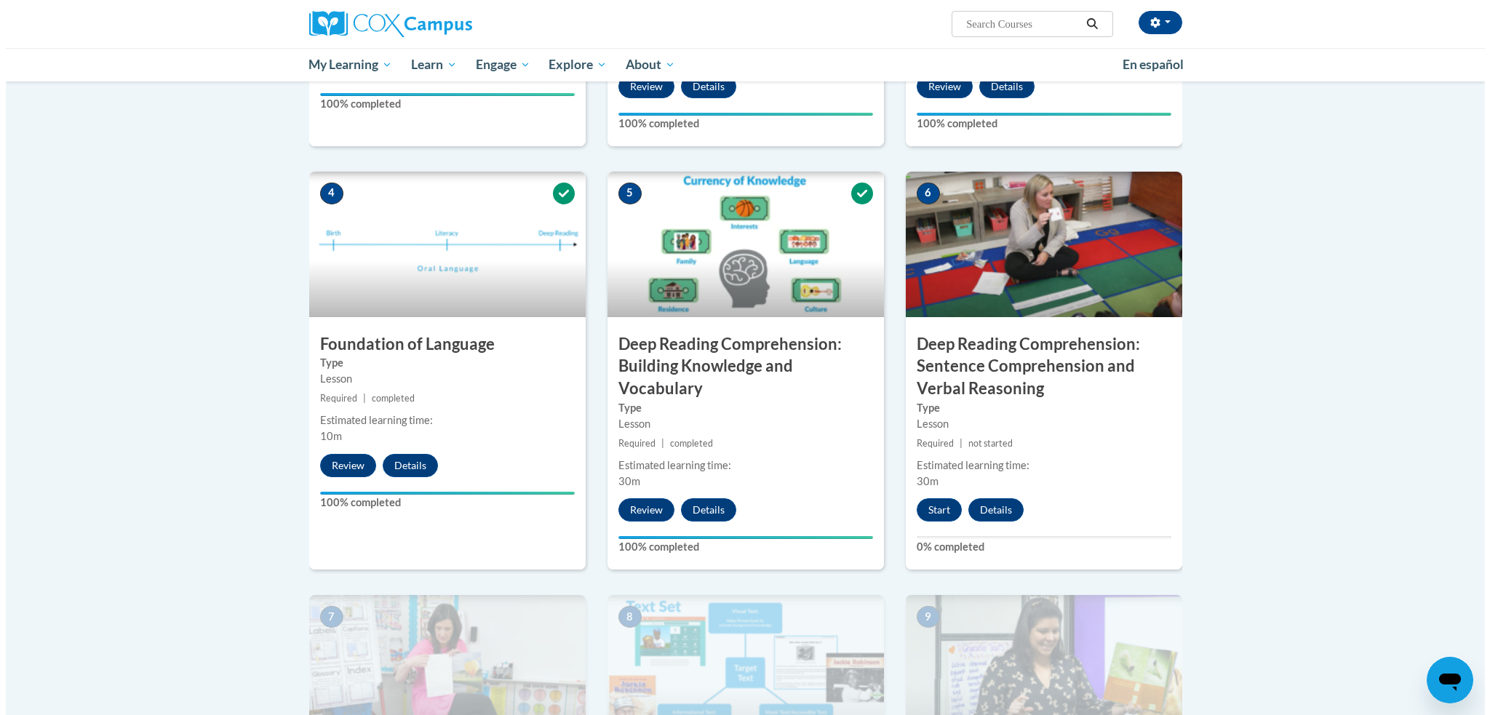
scroll to position [605, 0]
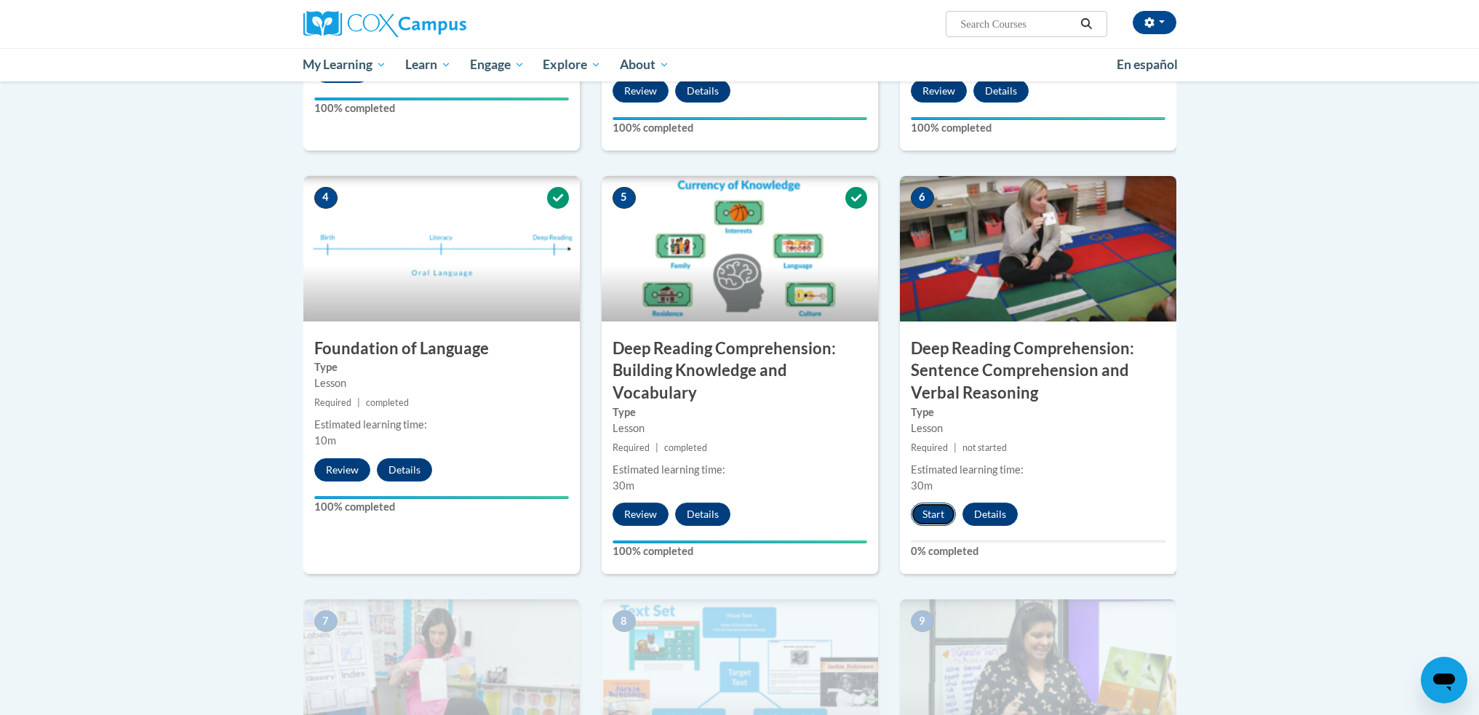
click at [939, 515] on button "Start" at bounding box center [933, 514] width 45 height 23
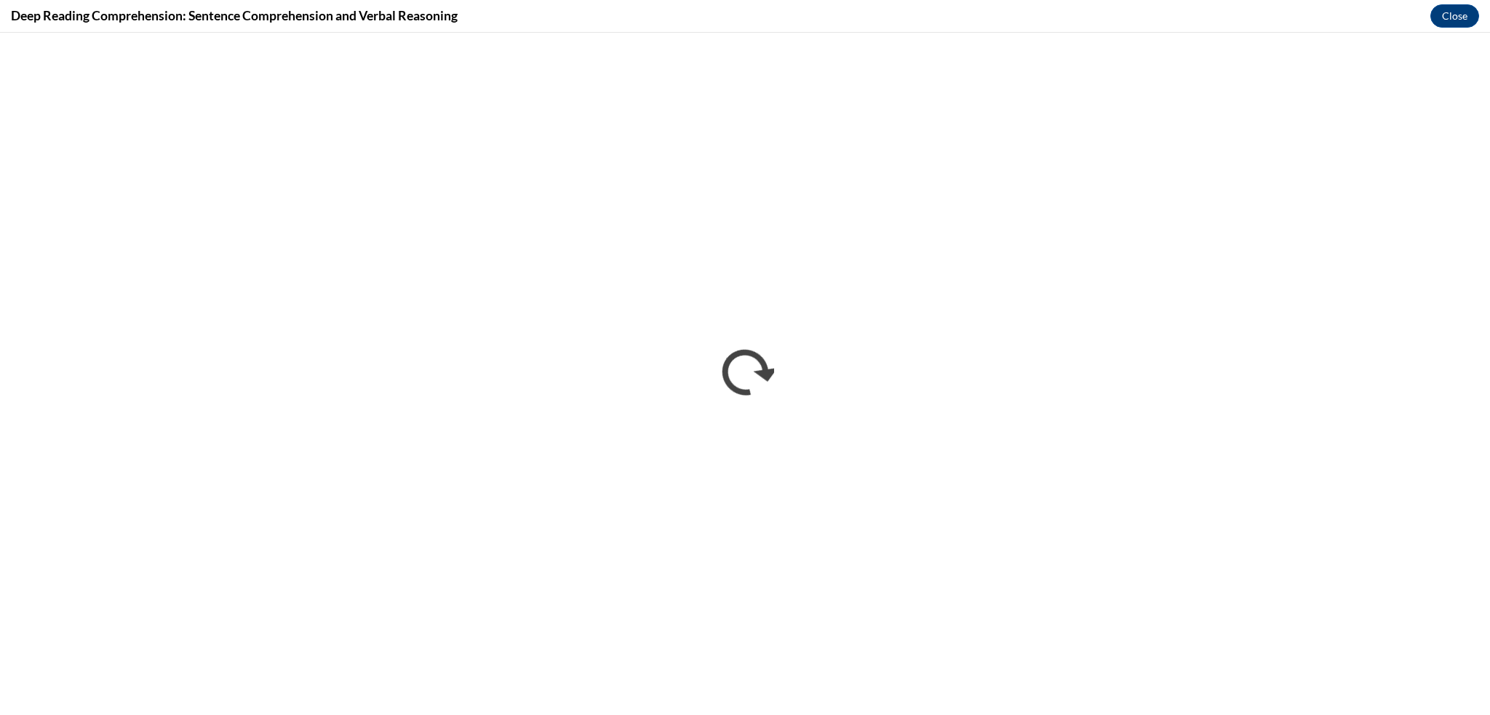
scroll to position [0, 0]
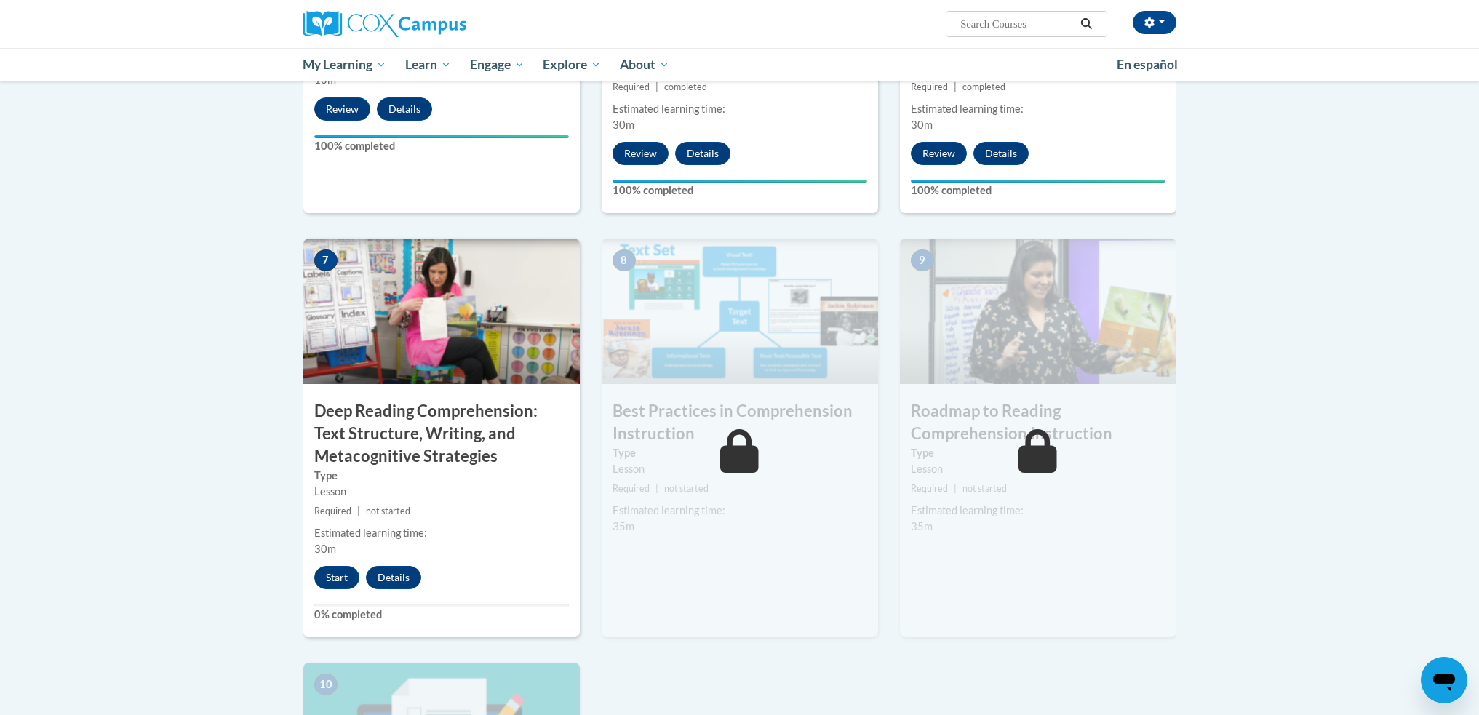
scroll to position [945, 0]
